Goal: Task Accomplishment & Management: Manage account settings

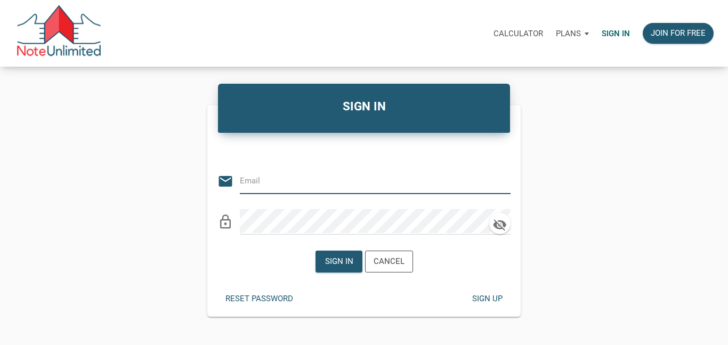
type input "bmtmlyoung@gmail.com"
click at [341, 265] on div "Sign in" at bounding box center [339, 261] width 28 height 12
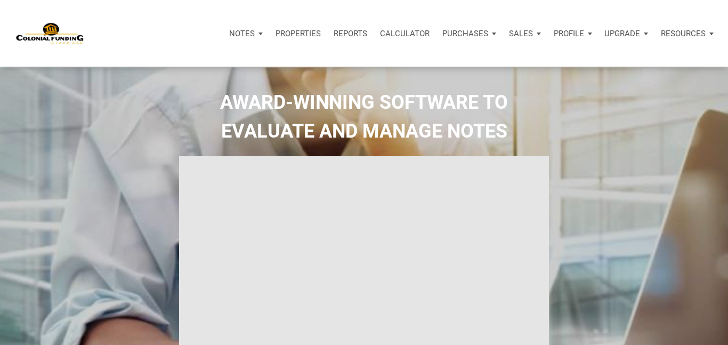
type input "Introduction to new features"
select select
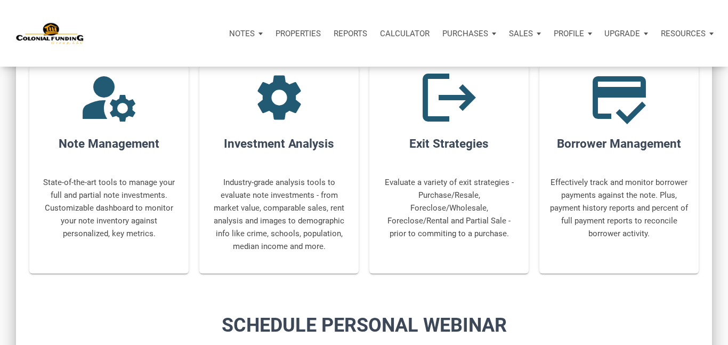
scroll to position [381, 0]
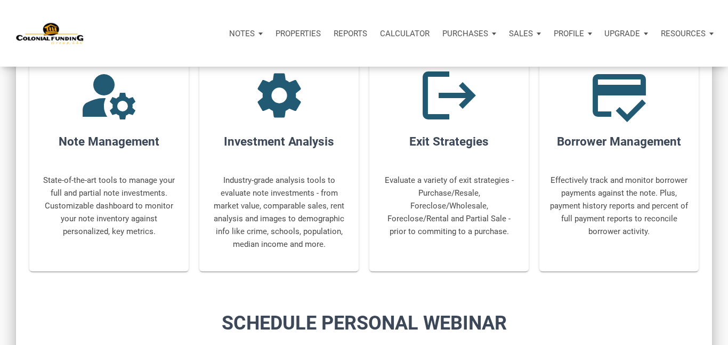
click at [248, 32] on p "Notes" at bounding box center [242, 34] width 26 height 10
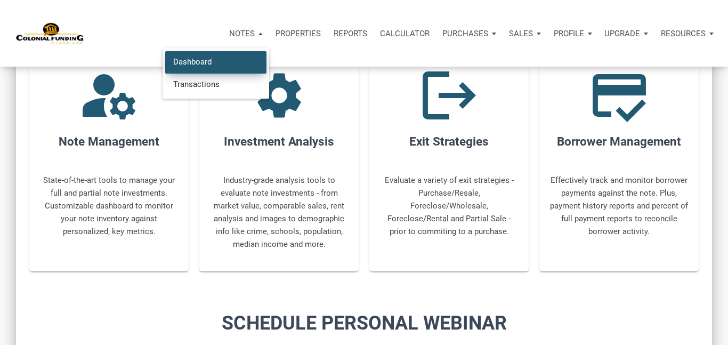
click at [212, 58] on link "Dashboard" at bounding box center [215, 62] width 101 height 22
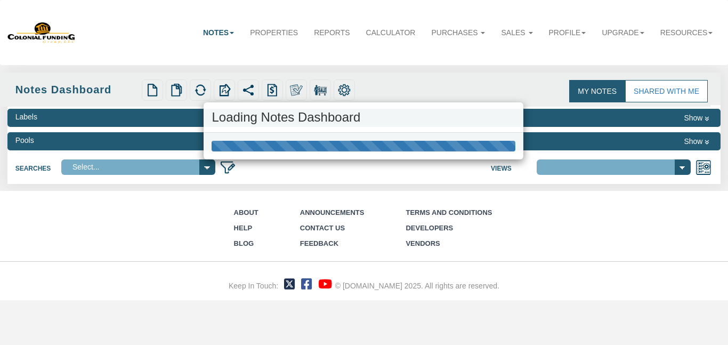
select select "316"
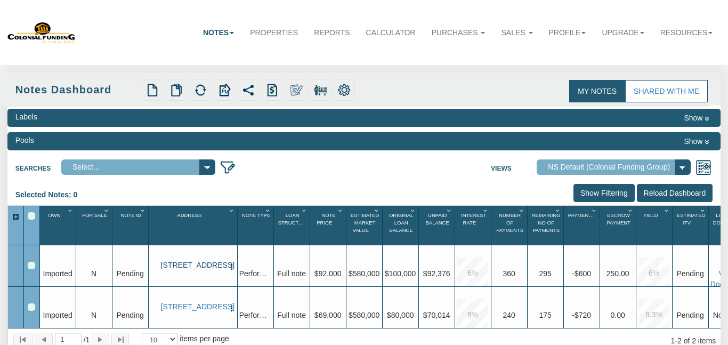
click at [190, 265] on link "[STREET_ADDRESS]" at bounding box center [193, 265] width 64 height 9
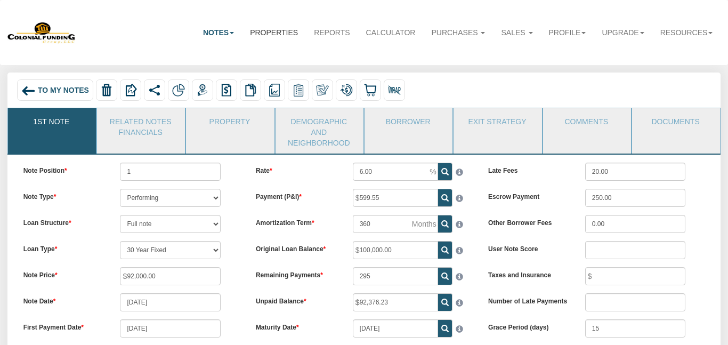
click at [273, 31] on link "Properties" at bounding box center [274, 32] width 64 height 23
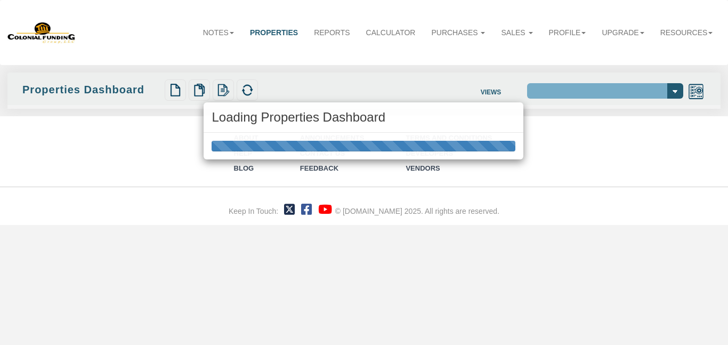
select select "138"
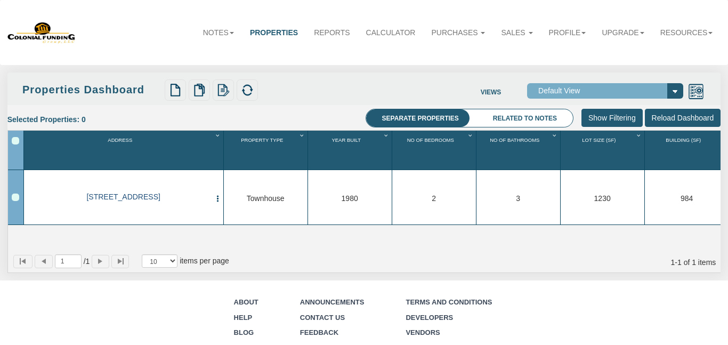
click at [162, 195] on link "[STREET_ADDRESS]" at bounding box center [123, 196] width 175 height 9
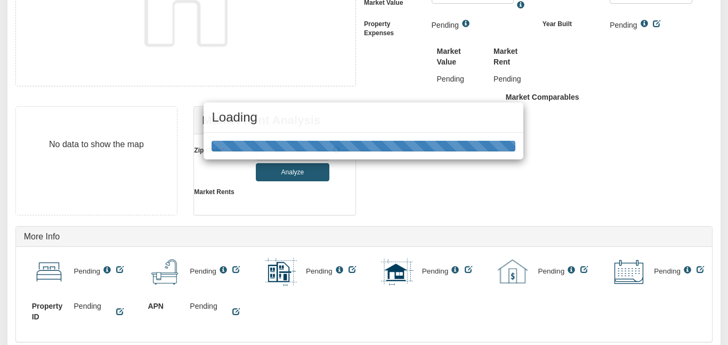
type textarea "0001 B Lafayette Ave"
type input "$580,000.00"
type input "21202"
select select "string:Baltimore"
select select "string:TH"
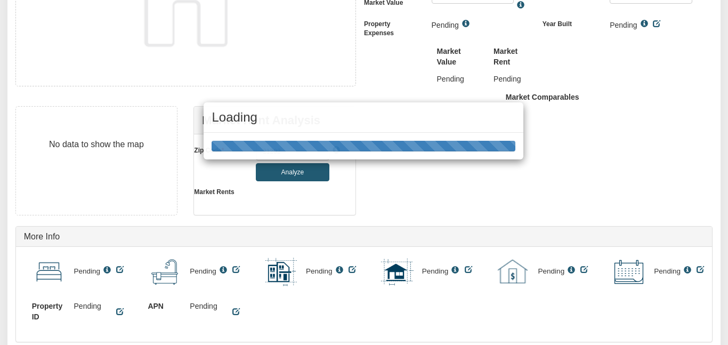
select select "string:By seller"
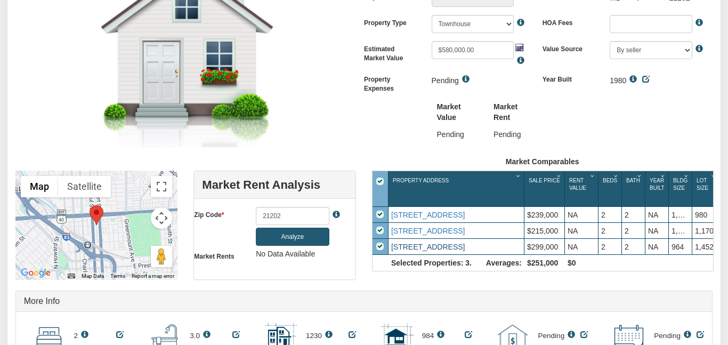
scroll to position [0, 0]
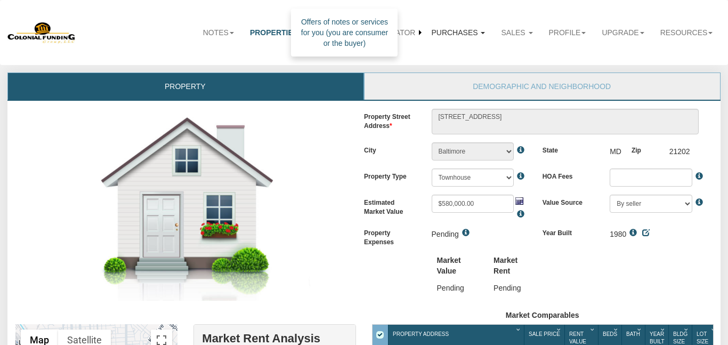
click at [451, 34] on link "Purchases" at bounding box center [458, 32] width 70 height 23
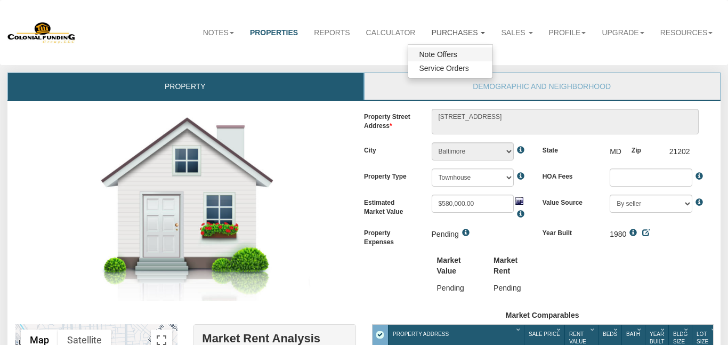
click at [437, 56] on link "Note Offers" at bounding box center [450, 54] width 84 height 14
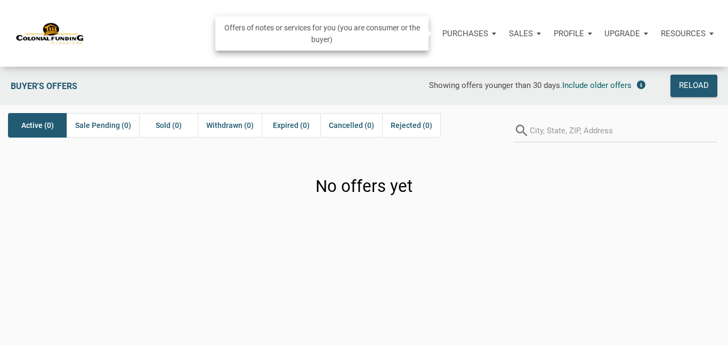
click at [484, 35] on p "Purchases" at bounding box center [465, 34] width 46 height 10
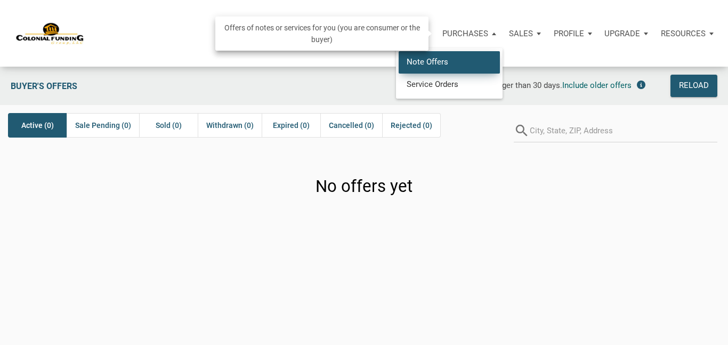
click at [470, 64] on link "Note Offers" at bounding box center [449, 62] width 101 height 22
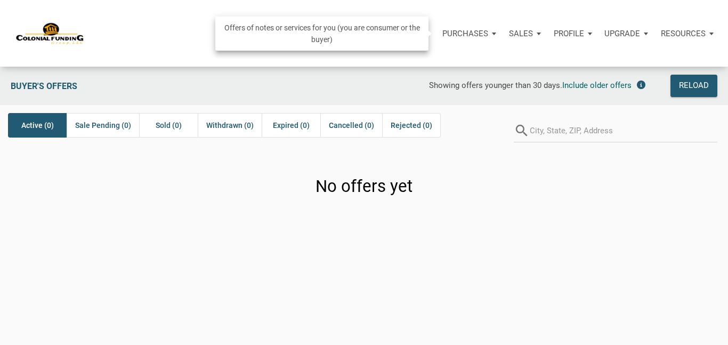
click at [472, 32] on p "Purchases" at bounding box center [465, 34] width 46 height 10
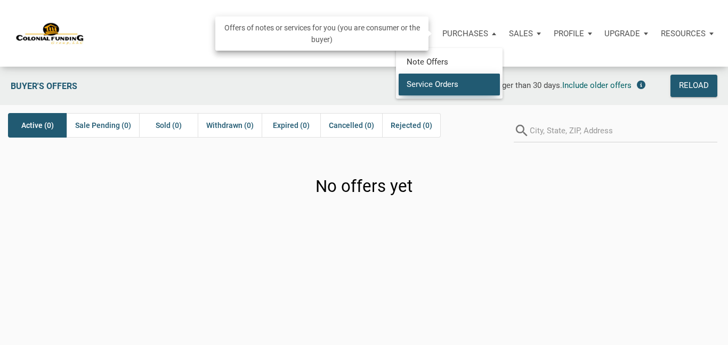
click at [450, 85] on link "Service Orders" at bounding box center [449, 84] width 101 height 22
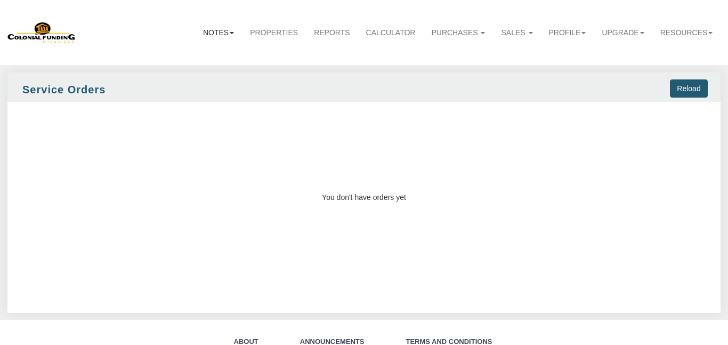
click at [215, 33] on link "Notes" at bounding box center [218, 32] width 47 height 23
click at [206, 52] on link "Dashboard" at bounding box center [199, 54] width 84 height 14
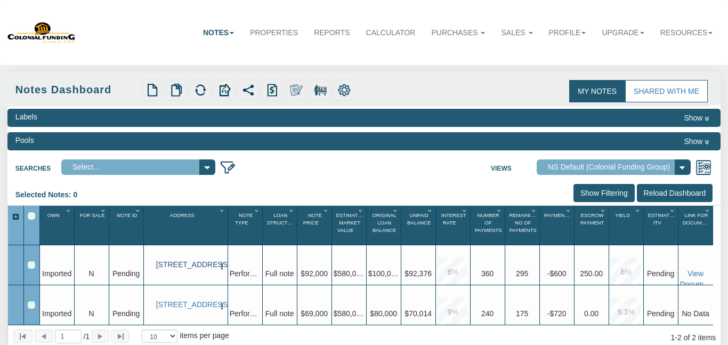
click at [190, 260] on link "[STREET_ADDRESS]" at bounding box center [185, 264] width 59 height 9
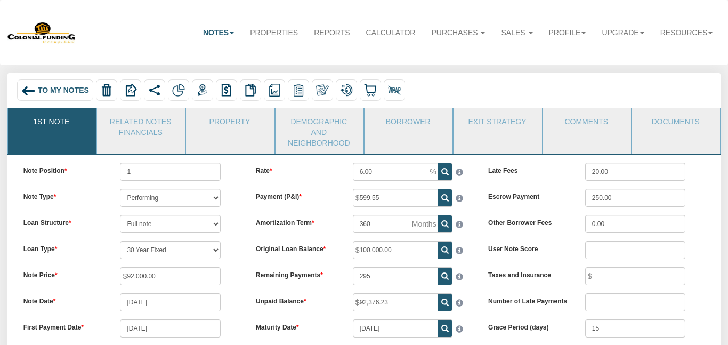
click at [224, 34] on link "Notes" at bounding box center [218, 32] width 47 height 23
click at [204, 66] on link "Transactions" at bounding box center [199, 68] width 84 height 14
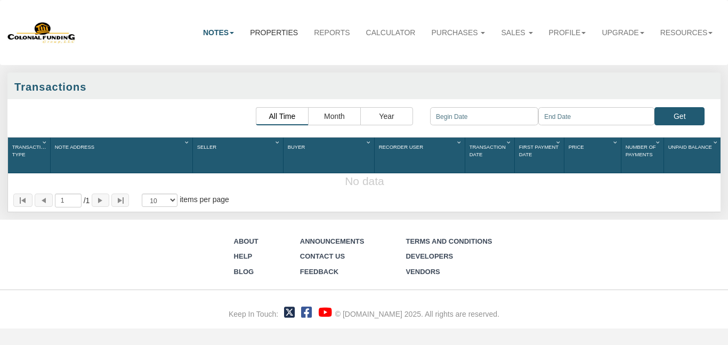
click at [274, 29] on link "Properties" at bounding box center [274, 32] width 64 height 23
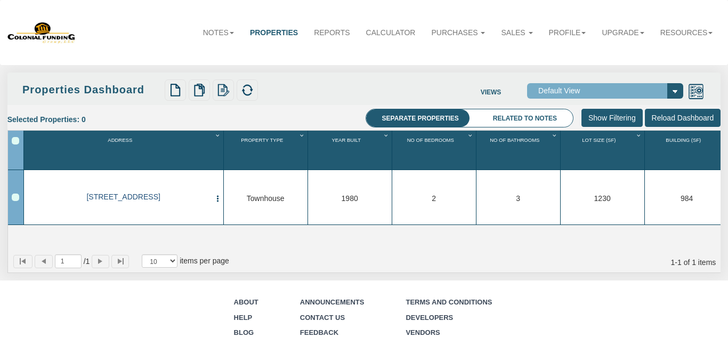
click at [149, 196] on link "0001 B Lafayette Ave, Baltimore, MD, 21202" at bounding box center [123, 196] width 175 height 9
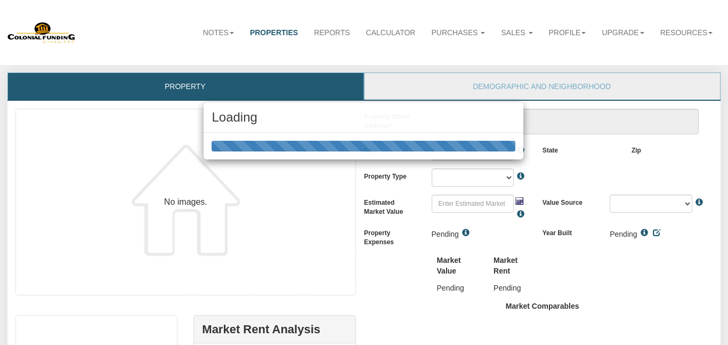
scroll to position [209, 0]
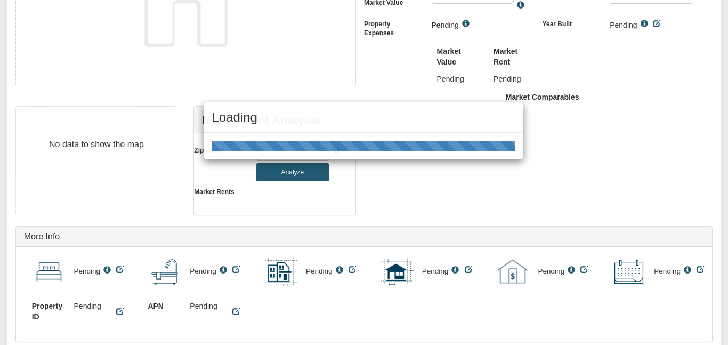
type textarea "0001 B Lafayette Ave"
type input "$580,000.00"
type input "21202"
select select "string:Baltimore"
select select "string:TH"
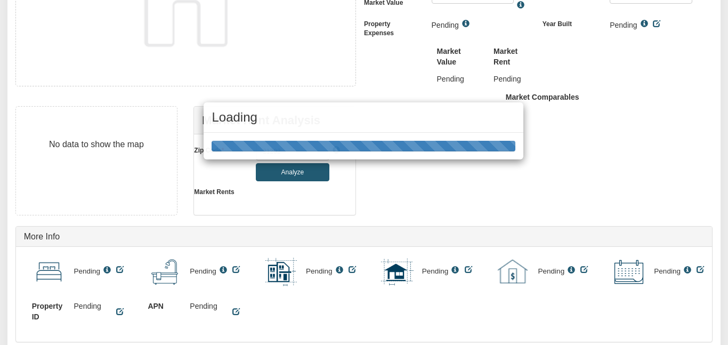
select select "string:By seller"
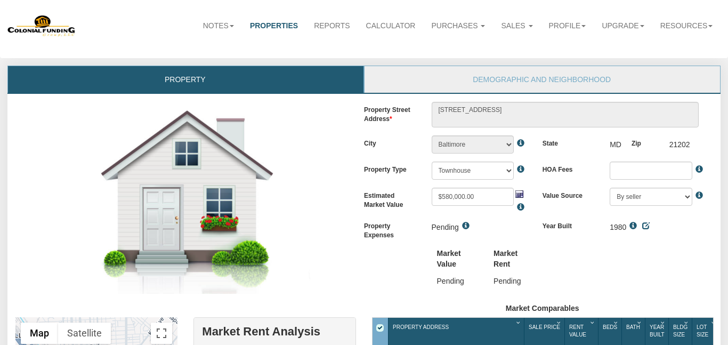
scroll to position [0, 0]
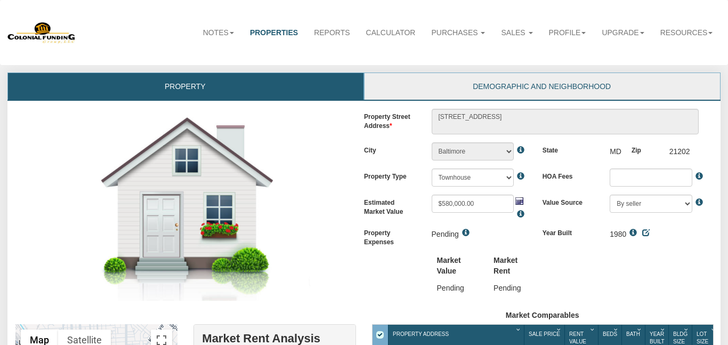
click at [491, 87] on link "Demographic and Neighborhood" at bounding box center [542, 86] width 354 height 27
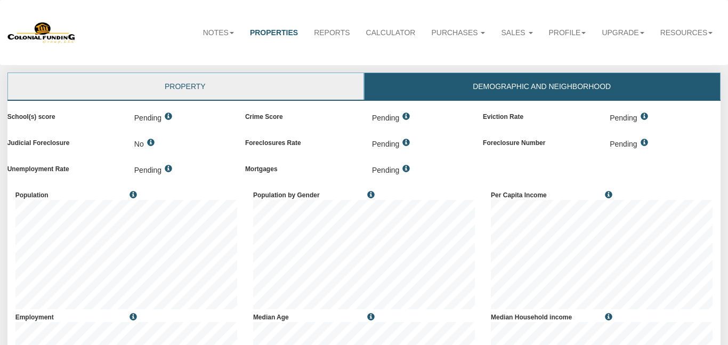
click at [290, 88] on link "Property" at bounding box center [185, 86] width 354 height 27
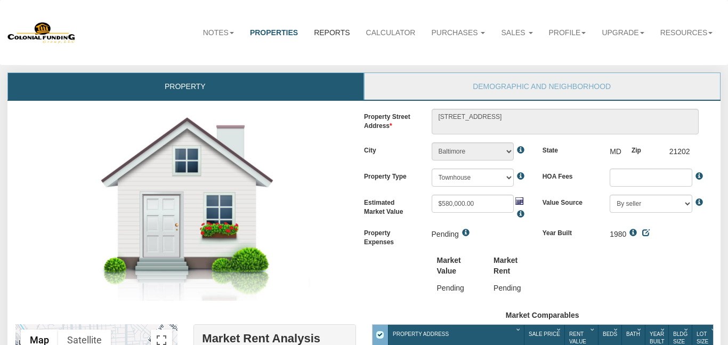
click at [320, 37] on link "Reports" at bounding box center [332, 32] width 52 height 23
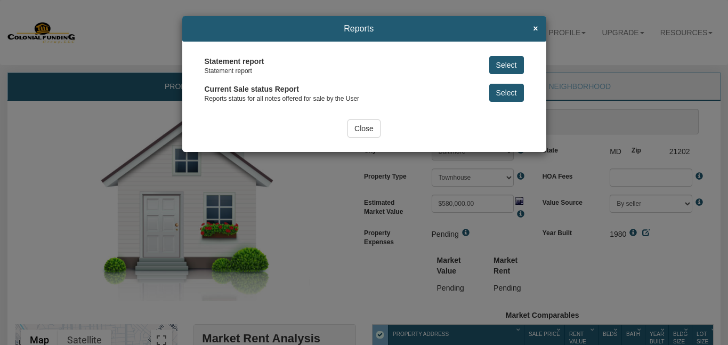
click at [359, 128] on input "Close" at bounding box center [364, 128] width 33 height 18
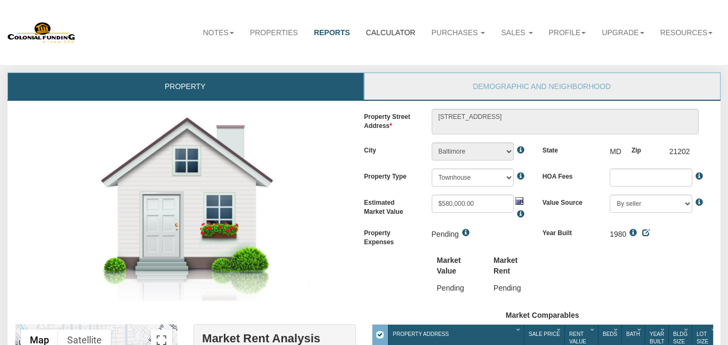
click at [383, 34] on link "Calculator" at bounding box center [391, 32] width 66 height 23
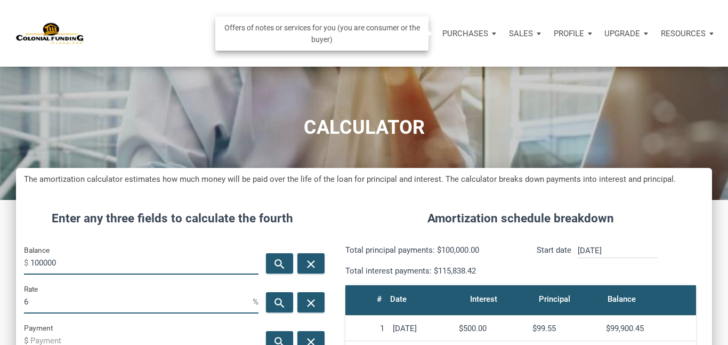
click at [471, 34] on p "Purchases" at bounding box center [465, 34] width 46 height 10
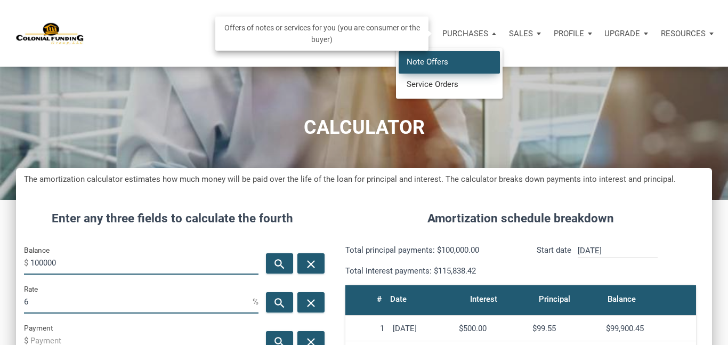
click at [444, 59] on link "Note Offers" at bounding box center [449, 62] width 101 height 22
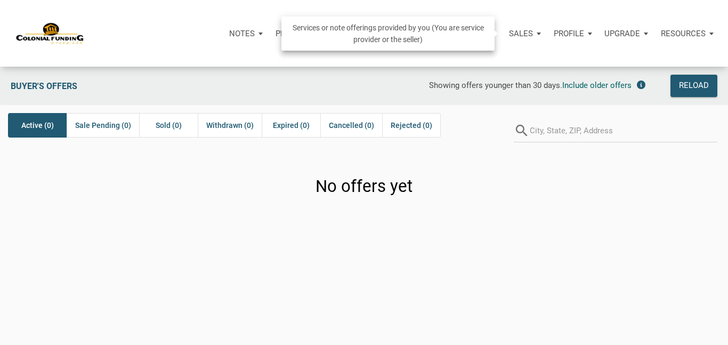
click at [518, 35] on p "Sales" at bounding box center [521, 34] width 24 height 10
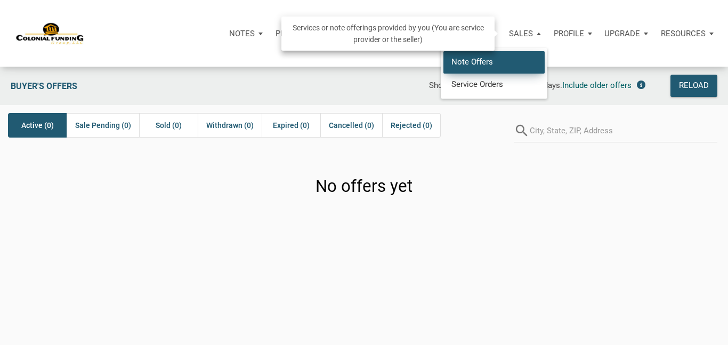
click at [500, 58] on link "Note Offers" at bounding box center [493, 62] width 101 height 22
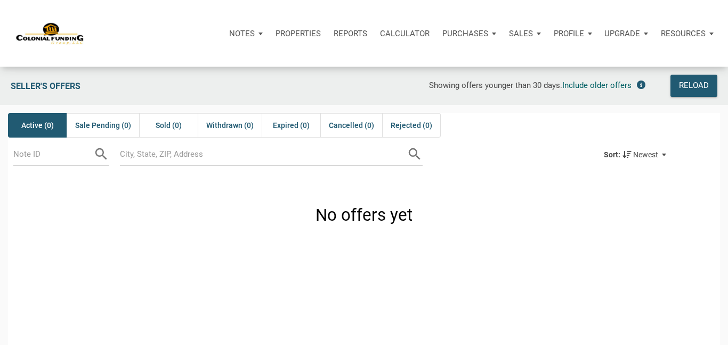
click at [582, 26] on div "Profile" at bounding box center [572, 34] width 51 height 32
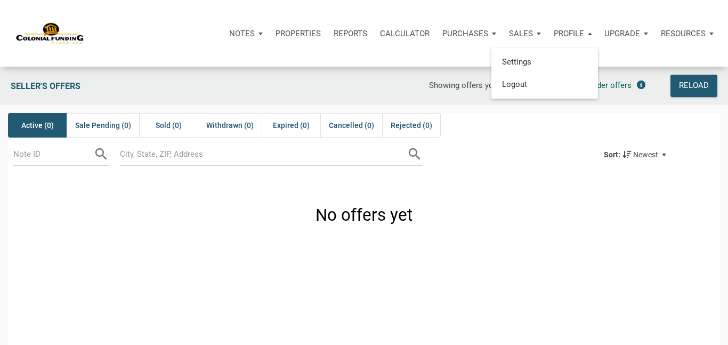
click at [617, 33] on p "Upgrade" at bounding box center [622, 34] width 36 height 10
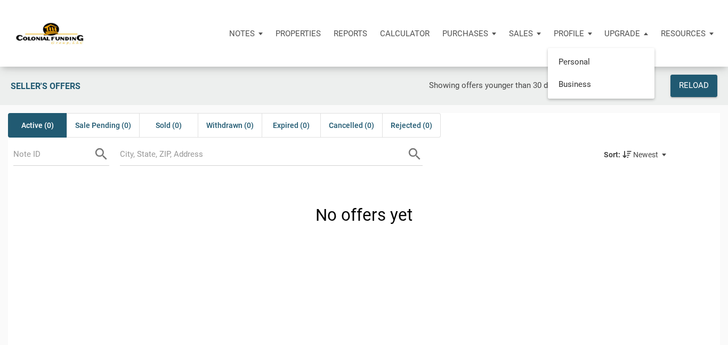
click at [675, 35] on p "Resources" at bounding box center [683, 34] width 45 height 10
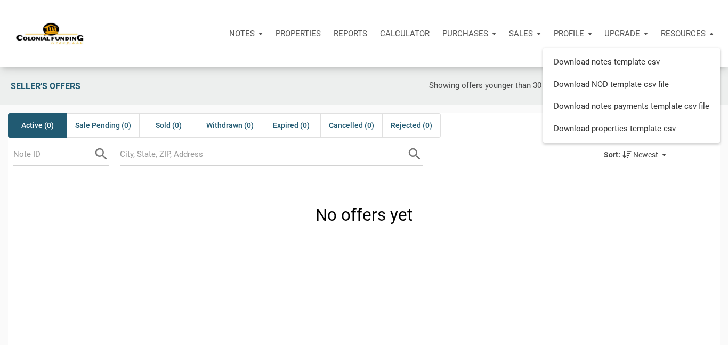
click at [484, 50] on div "Notes Dashboard Transactions Properties Reports Calculator Purchases Note Offer…" at bounding box center [368, 33] width 720 height 67
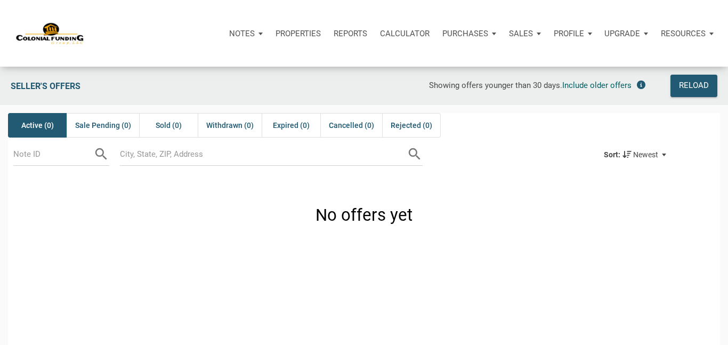
click at [680, 37] on p "Resources" at bounding box center [683, 34] width 45 height 10
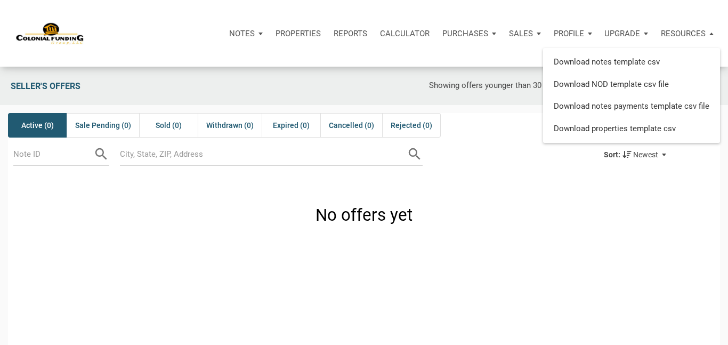
click at [560, 34] on p "Profile" at bounding box center [569, 34] width 30 height 10
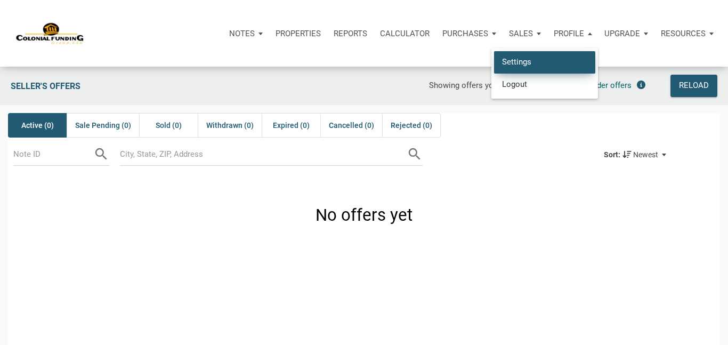
click at [528, 60] on link "Settings" at bounding box center [544, 62] width 101 height 22
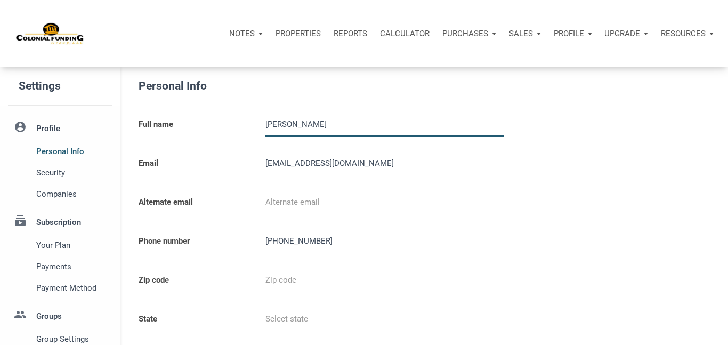
select select
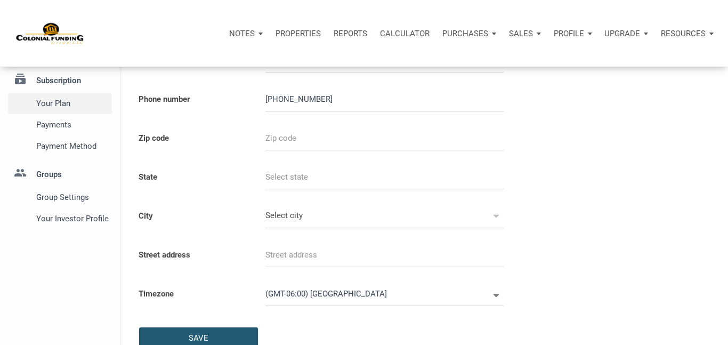
scroll to position [166, 0]
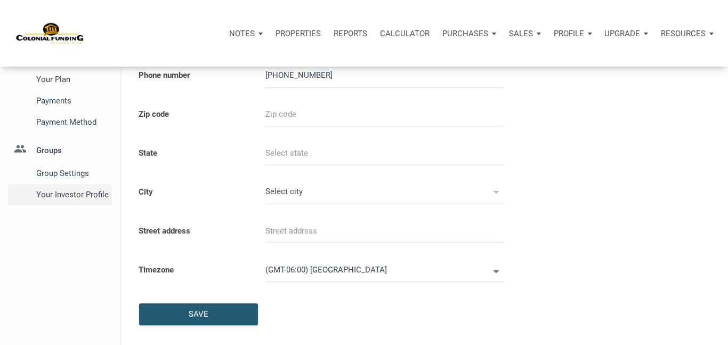
click at [78, 190] on span "Your Investor Profile" at bounding box center [71, 194] width 71 height 13
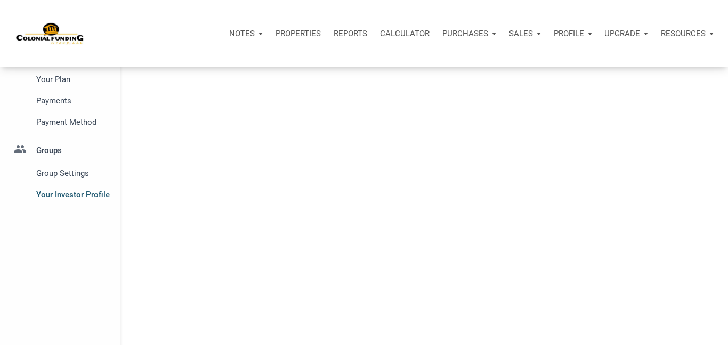
type input "Cash Flow - Today Income"
select select
type input "$ 114,000"
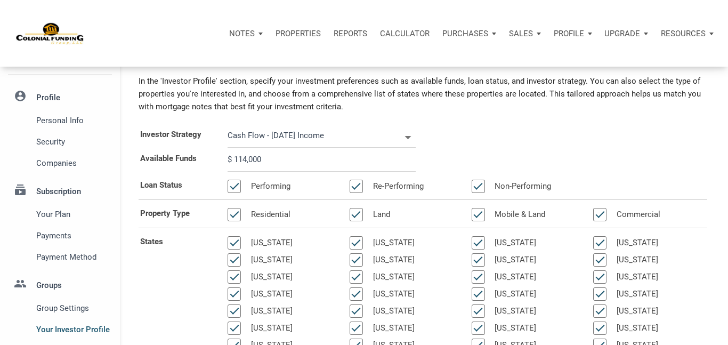
scroll to position [35, 0]
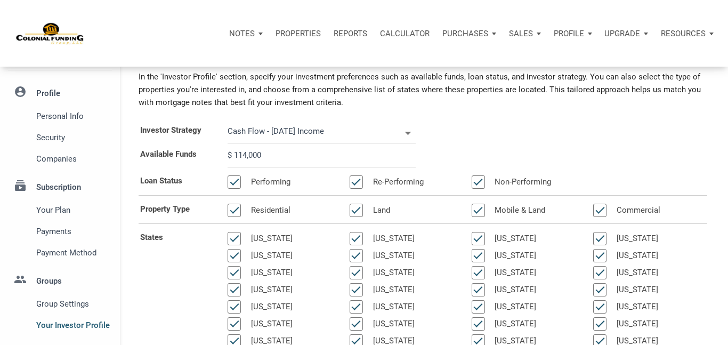
click at [408, 135] on icon at bounding box center [407, 132] width 15 height 15
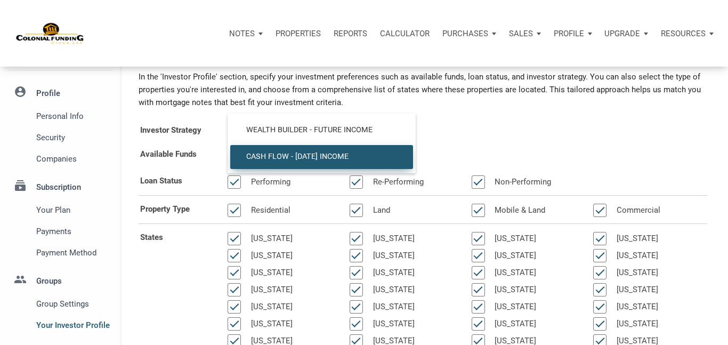
click at [403, 152] on span "Cash Flow - Today Income" at bounding box center [321, 157] width 167 height 10
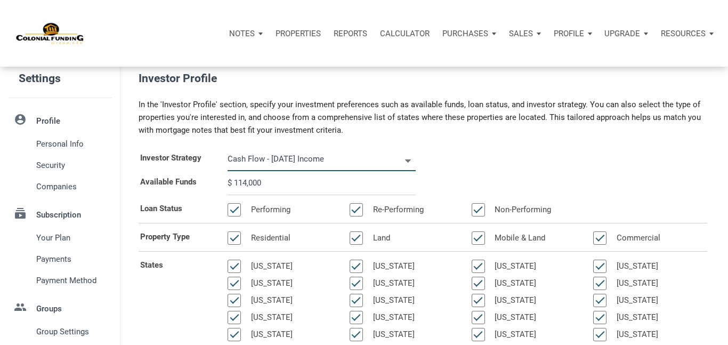
scroll to position [5, 0]
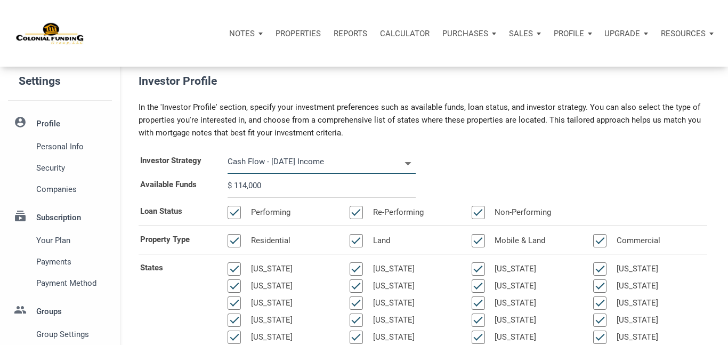
click at [411, 164] on icon at bounding box center [407, 163] width 15 height 15
select select
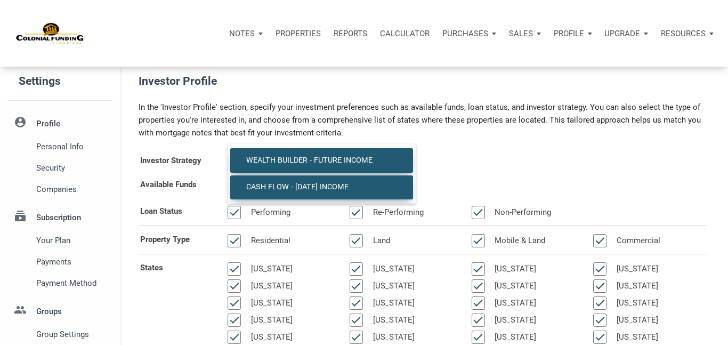
click at [375, 160] on span "Wealth Builder - Future Income" at bounding box center [321, 161] width 167 height 10
type input "Wealth Builder - Future Income"
select select
type input "$ 114,000"
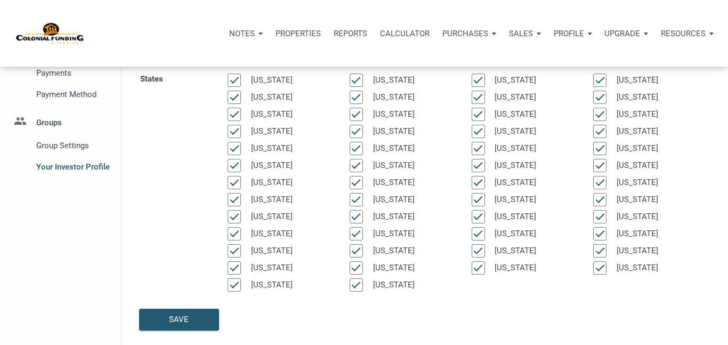
scroll to position [196, 0]
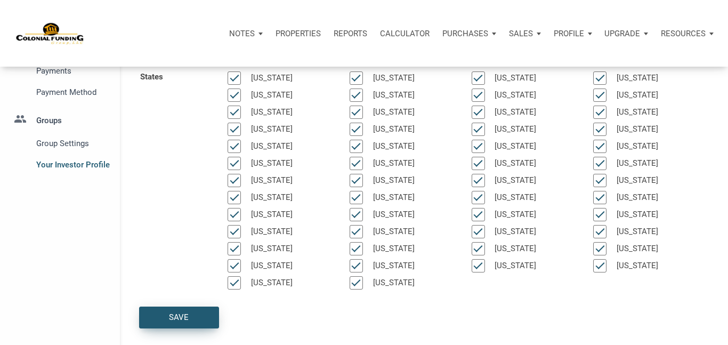
click at [191, 313] on div "Save" at bounding box center [179, 317] width 79 height 21
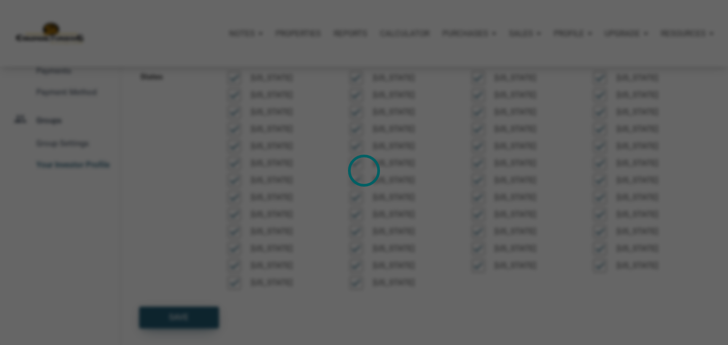
select select
type input "$ 114,000"
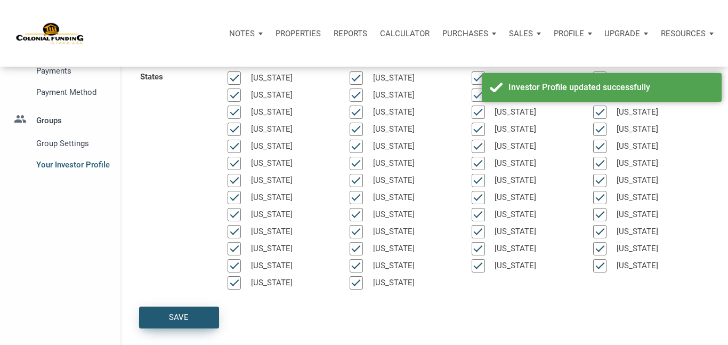
scroll to position [0, 0]
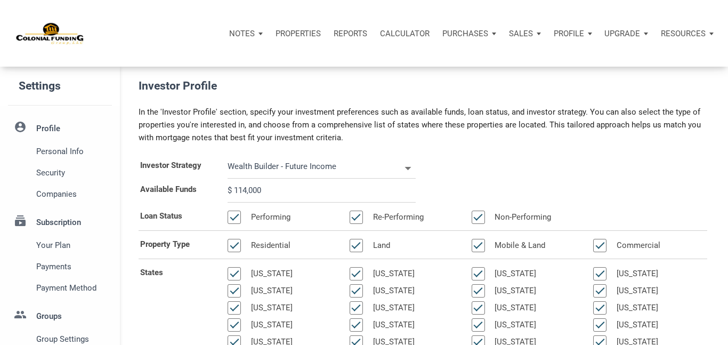
click at [243, 31] on p "Notes" at bounding box center [242, 34] width 26 height 10
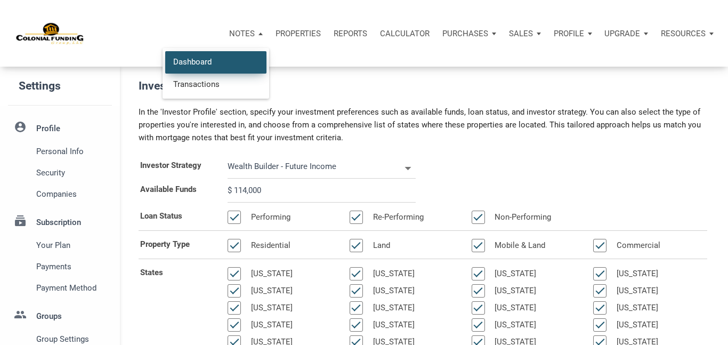
click at [211, 60] on link "Dashboard" at bounding box center [215, 62] width 101 height 22
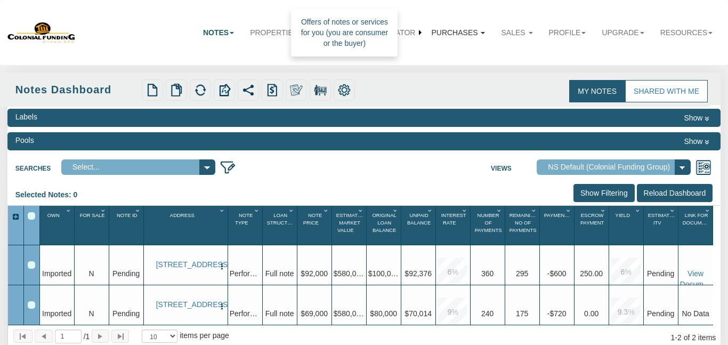
click at [458, 31] on link "Purchases" at bounding box center [458, 32] width 70 height 23
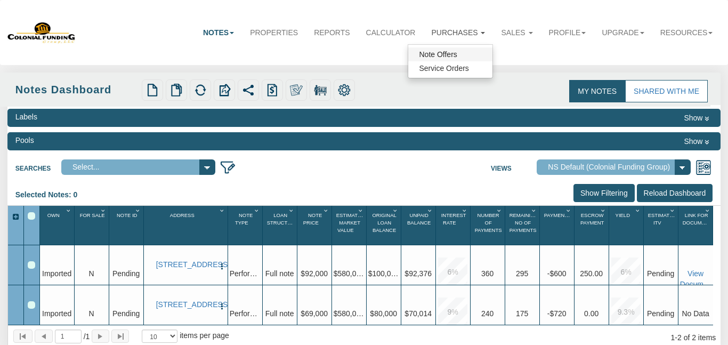
click at [442, 50] on link "Note Offers" at bounding box center [450, 54] width 84 height 14
